Goal: Communication & Community: Answer question/provide support

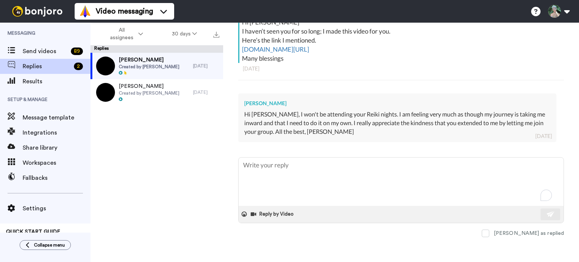
scroll to position [144, 0]
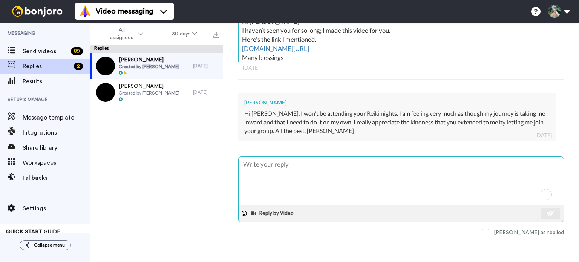
click at [281, 173] on textarea "To enrich screen reader interactions, please activate Accessibility in Grammarl…" at bounding box center [400, 181] width 325 height 48
type textarea "H"
type textarea "x"
type textarea "Hi"
type textarea "x"
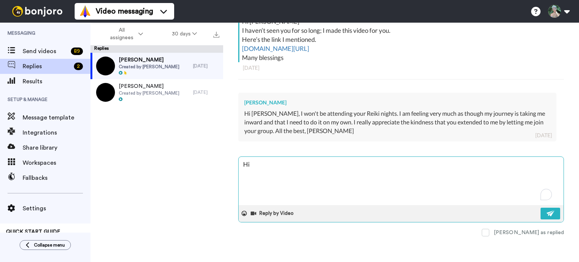
type textarea "Hi"
type textarea "x"
type textarea "Hi L"
type textarea "x"
type textarea "Hi [PERSON_NAME]"
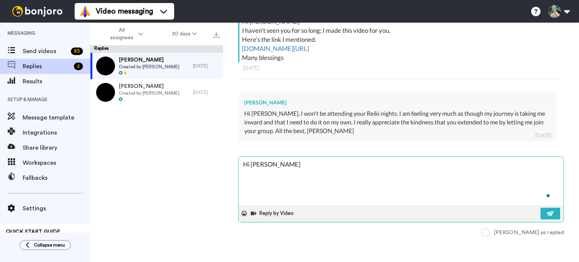
type textarea "x"
type textarea "Hi [PERSON_NAME]"
type textarea "x"
type textarea "Hi [PERSON_NAME]"
type textarea "x"
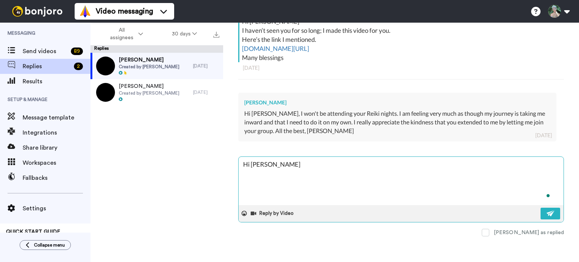
type textarea "Hi [PERSON_NAME]"
type textarea "x"
type textarea "Hi [PERSON_NAME]"
type textarea "x"
type textarea "Hi [PERSON_NAME]"
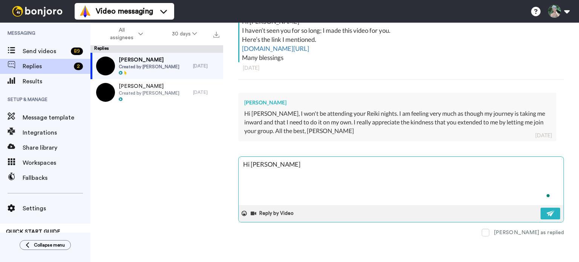
type textarea "x"
type textarea "Hi [PERSON_NAME]"
type textarea "x"
type textarea "Hi [PERSON_NAME]"
type textarea "x"
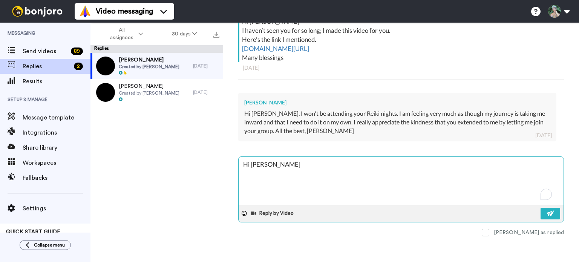
type textarea "Hi [PERSON_NAME]"
type textarea "x"
type textarea "Hi [PERSON_NAME] u"
type textarea "x"
type textarea "Hi [PERSON_NAME] un"
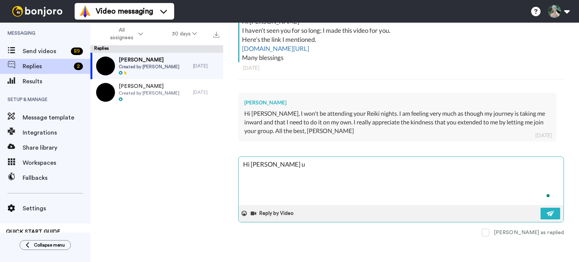
type textarea "x"
type textarea "Hi [PERSON_NAME] und"
type textarea "x"
type textarea "Hi [PERSON_NAME] I unde"
type textarea "x"
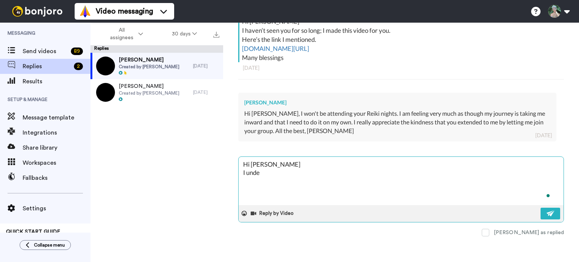
type textarea "Hi [PERSON_NAME] under"
type textarea "x"
type textarea "Hi [PERSON_NAME] I unders"
type textarea "x"
type textarea "Hi [PERSON_NAME] I underst"
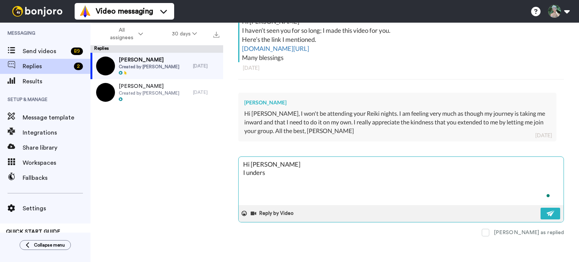
type textarea "x"
type textarea "Hi [PERSON_NAME] I understa"
type textarea "x"
type textarea "Hi [PERSON_NAME] I understan"
type textarea "x"
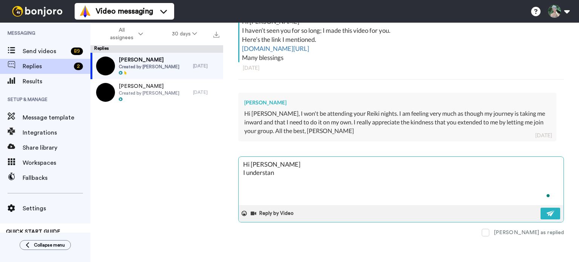
type textarea "Hi [PERSON_NAME] understand"
type textarea "x"
type textarea "Hi [PERSON_NAME] understand"
type textarea "x"
type textarea "Hi [PERSON_NAME] I understand a"
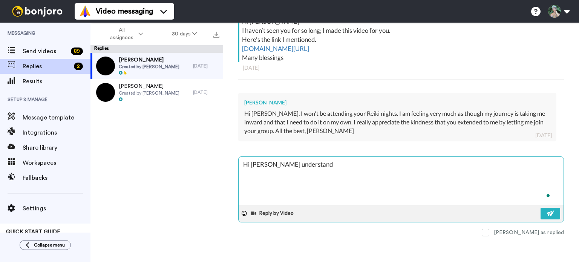
type textarea "x"
type textarea "Hi [PERSON_NAME] I understand an"
type textarea "x"
type textarea "Hi [PERSON_NAME] I understand and"
type textarea "x"
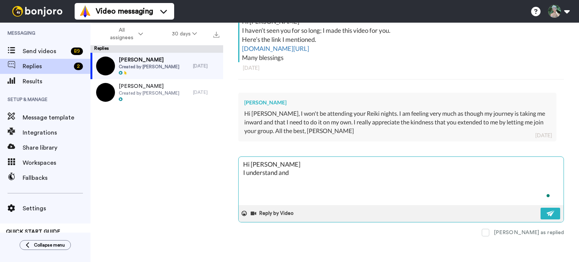
type textarea "Hi [PERSON_NAME] I understand and"
type textarea "x"
type textarea "Hi [PERSON_NAME] I understand and t"
type textarea "x"
type textarea "Hi [PERSON_NAME] I understand and th"
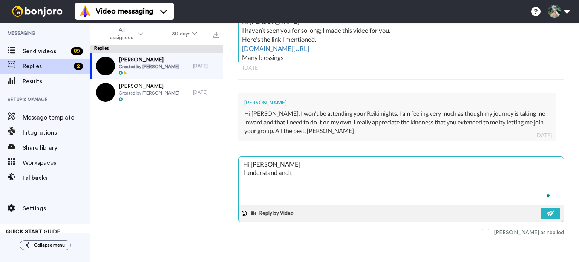
type textarea "x"
type textarea "Hi [PERSON_NAME] I understand and tha"
type textarea "x"
type textarea "Hi [PERSON_NAME] I understand and than"
type textarea "x"
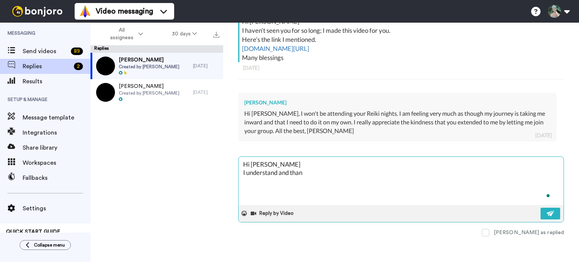
type textarea "Hi [PERSON_NAME] I understand and thank"
type textarea "x"
type textarea "Hi [PERSON_NAME] I understand and thanks"
type textarea "x"
type textarea "Hi [PERSON_NAME] I understand and thanks"
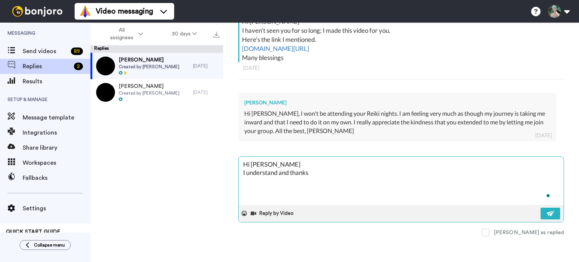
type textarea "x"
type textarea "Hi [PERSON_NAME] I understand and thanks f"
type textarea "x"
type textarea "Hi [PERSON_NAME] I understand and thanks fo"
type textarea "x"
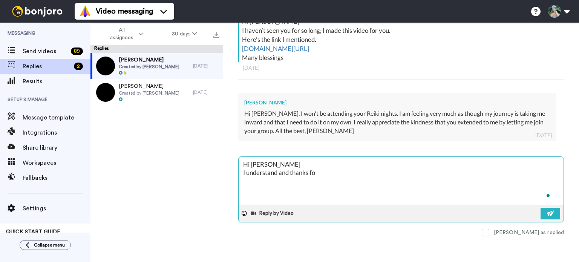
type textarea "Hi [PERSON_NAME] I understand and thanks for"
type textarea "x"
type textarea "Hi [PERSON_NAME] I understand and thanks for"
type textarea "x"
type textarea "Hi [PERSON_NAME] I understand and thanks for l"
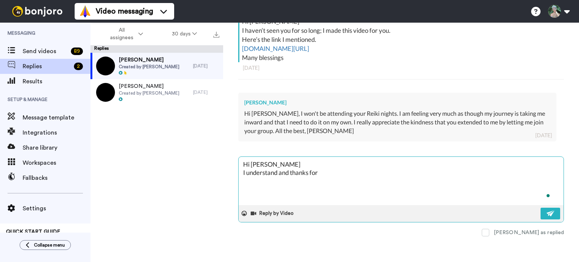
type textarea "x"
type textarea "Hi [PERSON_NAME] I understand and thanks for le"
type textarea "x"
type textarea "Hi [PERSON_NAME] I understand and thanks for let"
type textarea "x"
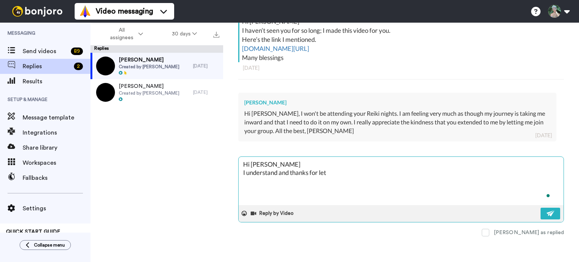
type textarea "Hi [PERSON_NAME] I understand and thanks for lett"
type textarea "x"
type textarea "Hi [PERSON_NAME] I understand and thanks for letti"
type textarea "x"
type textarea "Hi [PERSON_NAME] I understand and thanks for lettin"
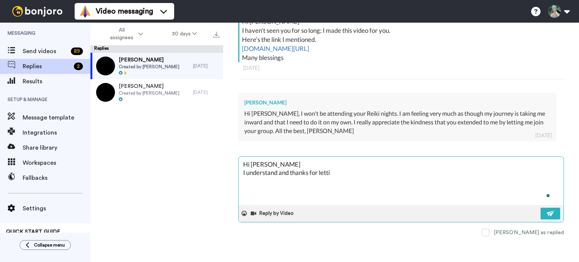
type textarea "x"
type textarea "Hi [PERSON_NAME] I understand and thanks for letting"
type textarea "x"
type textarea "Hi [PERSON_NAME] I understand and thanks for letting"
type textarea "x"
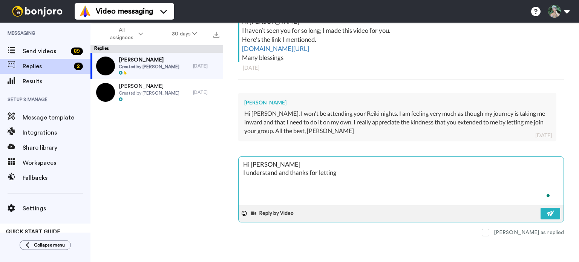
type textarea "Hi [PERSON_NAME] I understand and thanks for letting m"
type textarea "x"
type textarea "Hi [PERSON_NAME] I understand and thanks for letting me"
type textarea "x"
type textarea "Hi [PERSON_NAME] I understand and thanks for letting me"
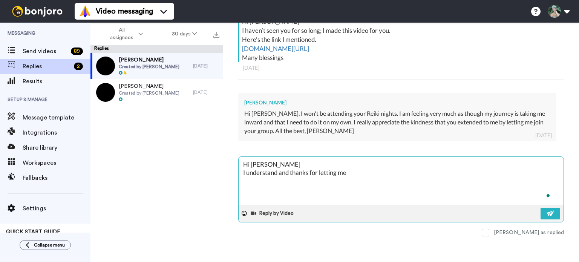
type textarea "x"
type textarea "Hi [PERSON_NAME] I understand and thanks for letting me k"
type textarea "x"
type textarea "Hi [PERSON_NAME] I understand and thanks for letting me kn"
type textarea "x"
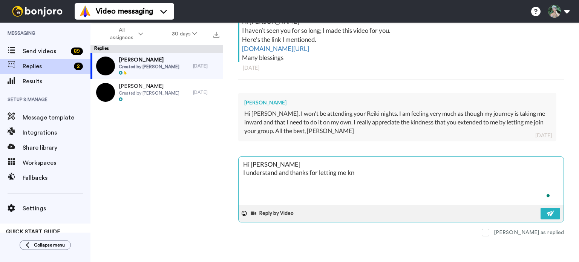
type textarea "Hi [PERSON_NAME] I understand and thanks for letting me kno"
type textarea "x"
type textarea "Hi [PERSON_NAME] I understand and thanks for letting me know"
type textarea "x"
type textarea "Hi [PERSON_NAME] I understand and thanks for letting me know."
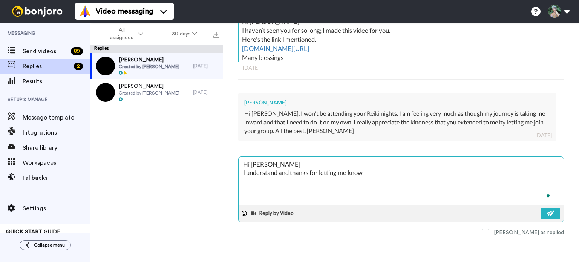
type textarea "x"
type textarea "Hi [PERSON_NAME] I understand and thanks for letting me know."
type textarea "x"
type textarea "Hi [PERSON_NAME] I understand and thanks for letting me know. A"
type textarea "x"
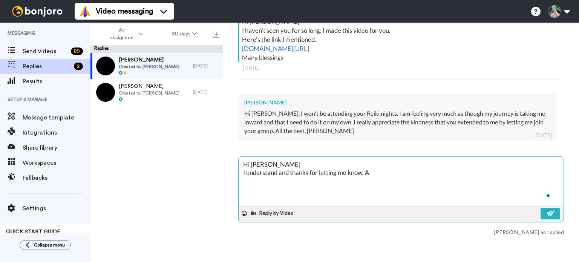
type textarea "Hi [PERSON_NAME] I understand and thanks for letting me know. Al"
type textarea "x"
type textarea "Hi [PERSON_NAME] I understand and thanks for letting me know. Al"
type textarea "x"
type textarea "Hi [PERSON_NAME] I understand and thanks for letting me know. Al t"
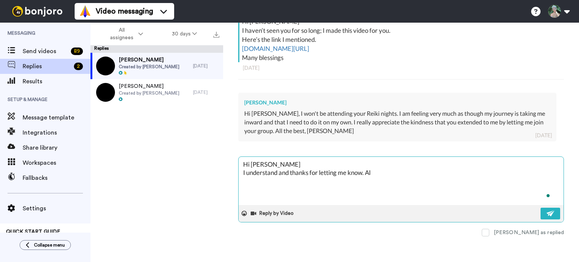
type textarea "x"
type textarea "Hi [PERSON_NAME] I understand and thanks for letting me know. Al th"
type textarea "x"
type textarea "Hi [PERSON_NAME] I understand and thanks for letting me know. Al t"
type textarea "x"
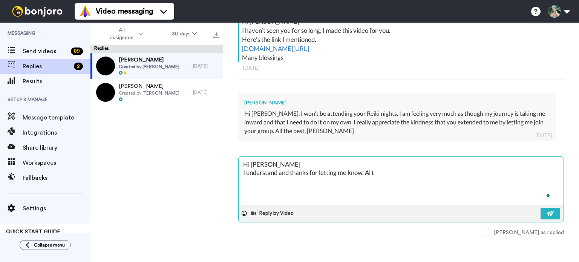
type textarea "Hi [PERSON_NAME] I understand and thanks for letting me know. Al"
type textarea "x"
type textarea "Hi [PERSON_NAME] I understand and thanks for letting me know. Al"
type textarea "x"
type textarea "Hi [PERSON_NAME] I understand and thanks for letting me know. All"
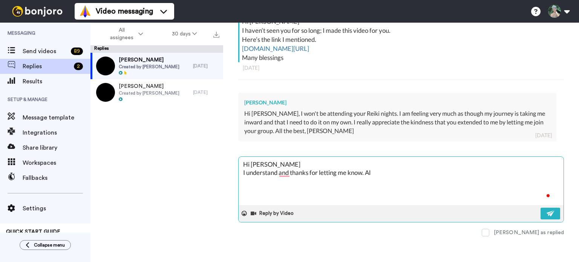
type textarea "x"
type textarea "Hi [PERSON_NAME] I understand and thanks for letting me know. All"
type textarea "x"
type textarea "Hi [PERSON_NAME] I understand and thanks for letting me know. All t"
type textarea "x"
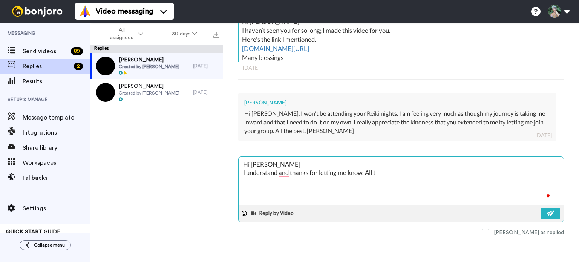
type textarea "Hi [PERSON_NAME] I understand and thanks for letting me know. All th"
type textarea "x"
type textarea "Hi [PERSON_NAME] I understand and thanks for letting me know. All the"
type textarea "x"
type textarea "Hi [PERSON_NAME] I understand and thanks for letting me know. All the"
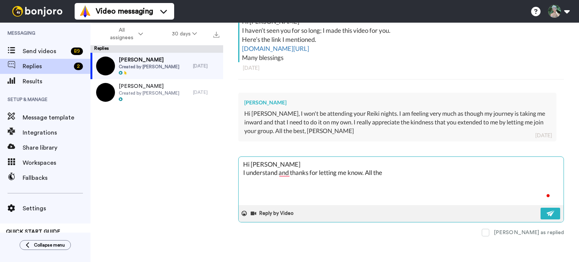
type textarea "x"
type textarea "Hi [PERSON_NAME] I understand and thanks for letting me know. All the v"
type textarea "x"
type textarea "Hi [PERSON_NAME] I understand and thanks for letting me know. All the ve"
type textarea "x"
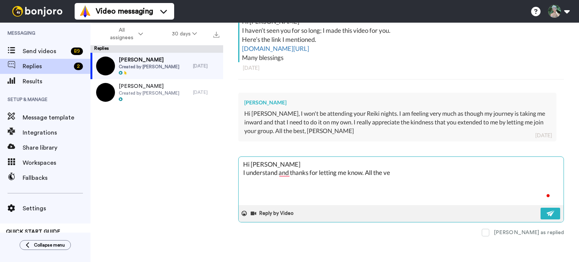
type textarea "Hi [PERSON_NAME] I understand and thanks for letting me know. All the ver"
type textarea "x"
type textarea "Hi [PERSON_NAME] I understand and thanks for letting me know. All the very"
type textarea "x"
type textarea "Hi [PERSON_NAME] I understand and thanks for letting me know. All the very"
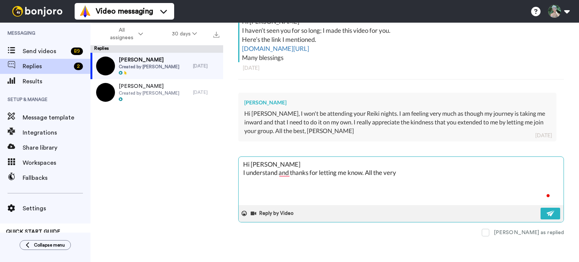
type textarea "x"
type textarea "Hi [PERSON_NAME] I understand and thanks for letting me know. All the very b"
type textarea "x"
type textarea "Hi [PERSON_NAME] I understand and thanks for letting me know. All the very be"
type textarea "x"
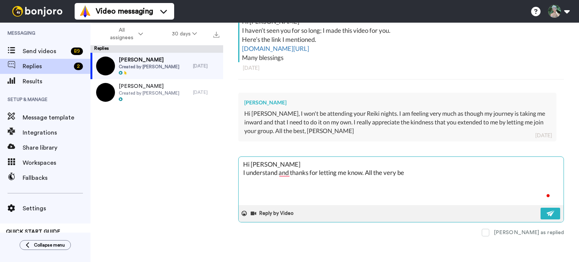
type textarea "Hi [PERSON_NAME] I understand and thanks for letting me know. All the very bes"
type textarea "x"
type textarea "Hi [PERSON_NAME] I understand and thanks for letting me know. All the very best"
type textarea "x"
type textarea "Hi [PERSON_NAME] I understand and thanks for letting me know. All the very best"
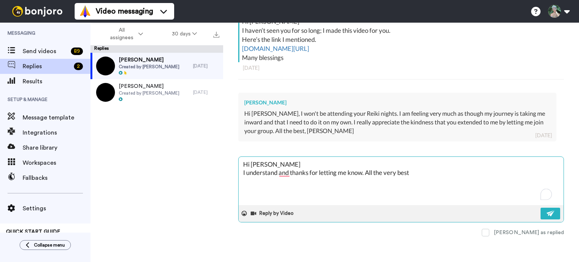
type textarea "x"
type textarea "Hi [PERSON_NAME] I understand and thanks for letting me know. All the very best…"
type textarea "x"
type textarea "Hi [PERSON_NAME] I understand and thanks for letting me know. All the very best…"
type textarea "x"
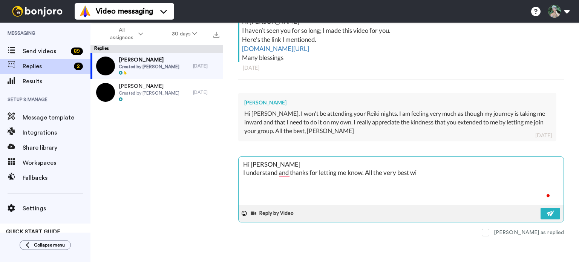
type textarea "Hi [PERSON_NAME] I understand and thanks for letting me know. All the very best…"
type textarea "x"
type textarea "Hi [PERSON_NAME] I understand and thanks for letting me know. All the very best…"
type textarea "x"
type textarea "Hi [PERSON_NAME] I understand and thanks for letting me know. All the very best…"
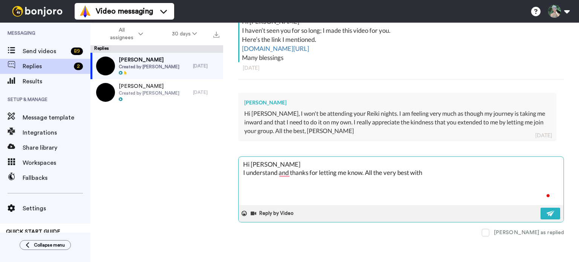
type textarea "x"
type textarea "Hi [PERSON_NAME] I understand and thanks for letting me know. All the very best…"
type textarea "x"
type textarea "Hi [PERSON_NAME] I understand and thanks for letting me know. All the very best…"
type textarea "x"
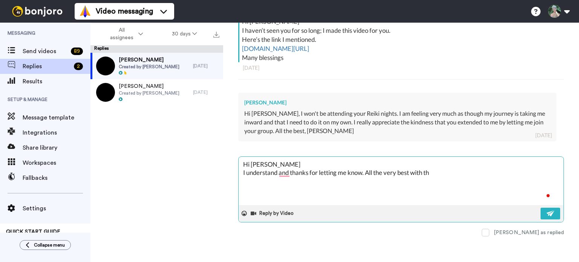
type textarea "Hi [PERSON_NAME] I understand and thanks for letting me know. All the very best…"
type textarea "x"
type textarea "Hi [PERSON_NAME] I understand and thanks for letting me know. All the very best…"
type textarea "x"
type textarea "Hi [PERSON_NAME] I understand and thanks for letting me know. All the very best…"
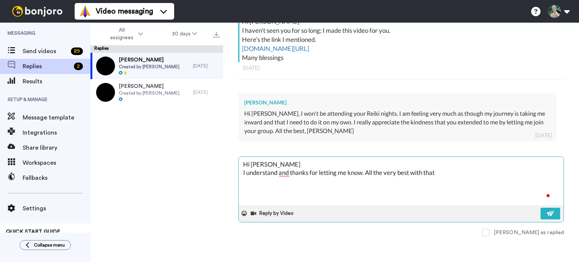
type textarea "x"
type textarea "Hi [PERSON_NAME] I understand and thanks for letting me know. All the very best…"
type textarea "x"
type textarea "Hi [PERSON_NAME] I understand and thanks for letting me know. All the very best…"
type textarea "x"
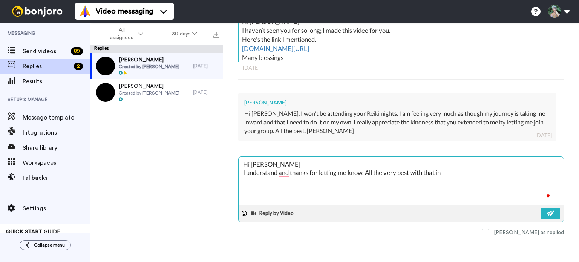
type textarea "Hi [PERSON_NAME] I understand and thanks for letting me know. All the very best…"
type textarea "x"
type textarea "Hi [PERSON_NAME] I understand and thanks for letting me know. All the very best…"
type textarea "x"
type textarea "Hi [PERSON_NAME] I understand and thanks for letting me know. All the very best…"
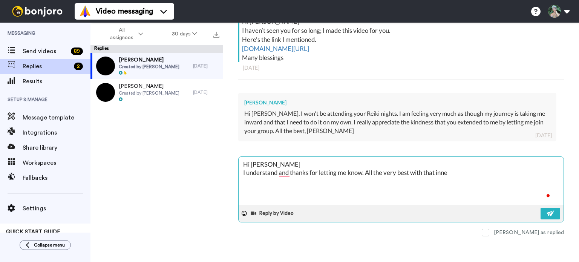
type textarea "x"
type textarea "Hi [PERSON_NAME] I understand and thanks for letting me know. All the very best…"
type textarea "x"
type textarea "Hi [PERSON_NAME] I understand and thanks for letting me know. All the very best…"
type textarea "x"
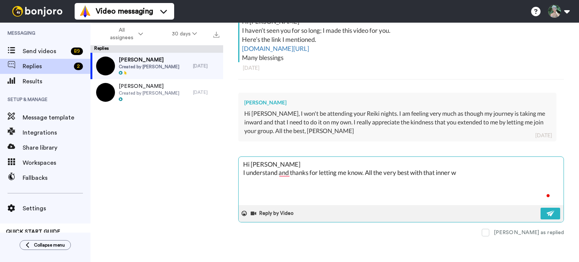
type textarea "Hi [PERSON_NAME] I understand and thanks for letting me know. All the very best…"
type textarea "x"
type textarea "Hi [PERSON_NAME] I understand and thanks for letting me know. All the very best…"
type textarea "x"
type textarea "Hi [PERSON_NAME] I understand and thanks for letting me know. All the very best…"
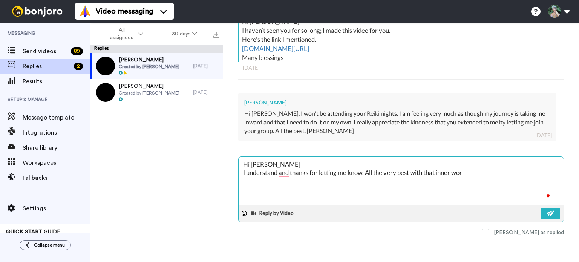
type textarea "x"
drag, startPoint x: 472, startPoint y: 170, endPoint x: 485, endPoint y: 183, distance: 17.6
click at [485, 183] on textarea "Hi [PERSON_NAME] I understand and thanks for letting me know. All the very best…" at bounding box center [400, 181] width 325 height 48
click at [437, 174] on textarea "Hi [PERSON_NAME] I understand and thanks for letting me know. All the very best…" at bounding box center [400, 181] width 325 height 48
click at [499, 172] on textarea "Hi [PERSON_NAME] I understand and thanks for letting me know. All the very best…" at bounding box center [400, 181] width 325 height 48
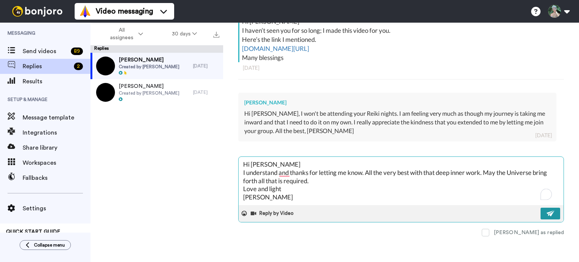
click at [546, 215] on img at bounding box center [550, 213] width 8 height 6
